Goal: Navigation & Orientation: Find specific page/section

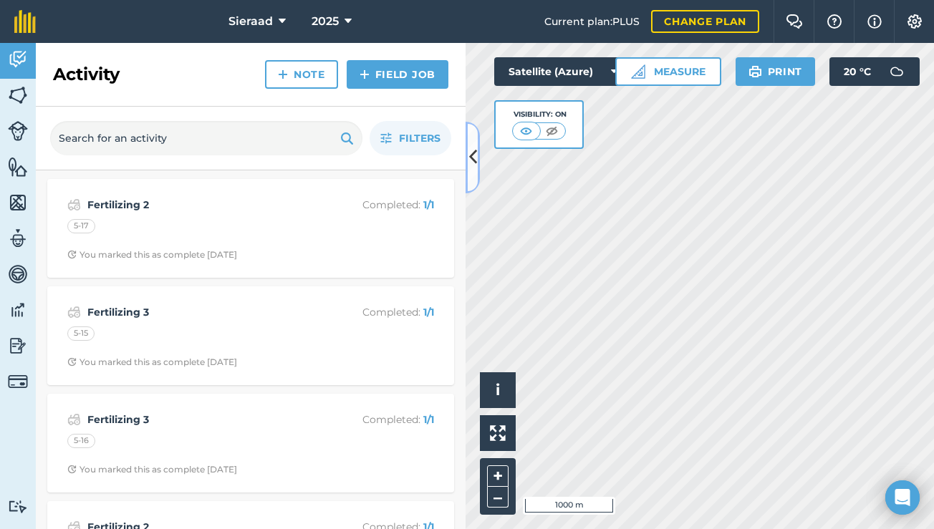
click at [475, 155] on icon at bounding box center [473, 157] width 8 height 25
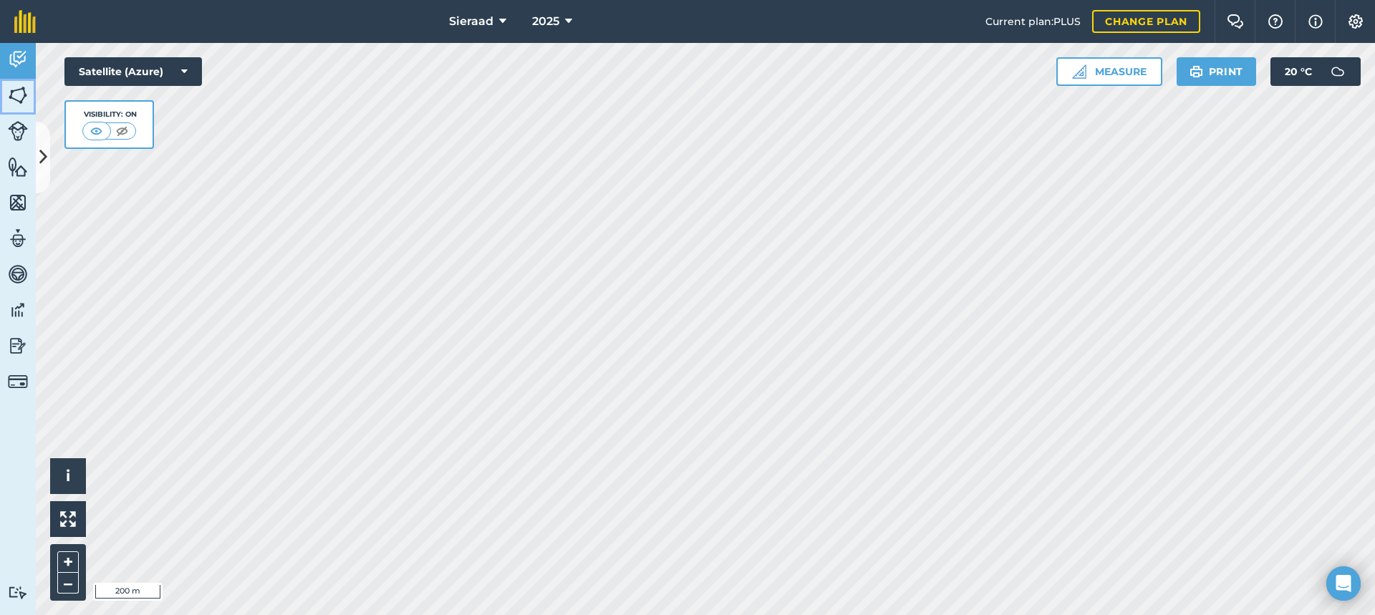
click at [25, 94] on img at bounding box center [18, 94] width 20 height 21
click at [26, 93] on img at bounding box center [18, 94] width 20 height 21
click at [26, 99] on img at bounding box center [18, 94] width 20 height 21
click at [24, 102] on img at bounding box center [18, 94] width 20 height 21
drag, startPoint x: 9, startPoint y: 95, endPoint x: 30, endPoint y: 100, distance: 22.2
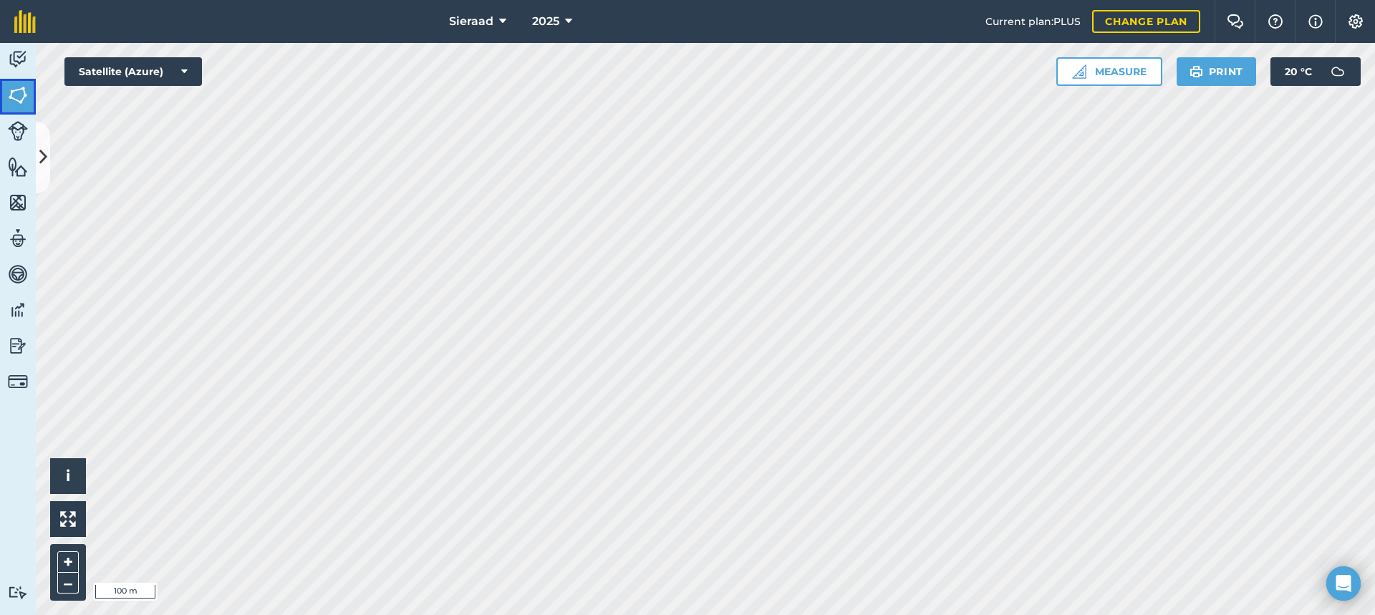
click at [9, 95] on img at bounding box center [18, 94] width 20 height 21
